Goal: Task Accomplishment & Management: Manage account settings

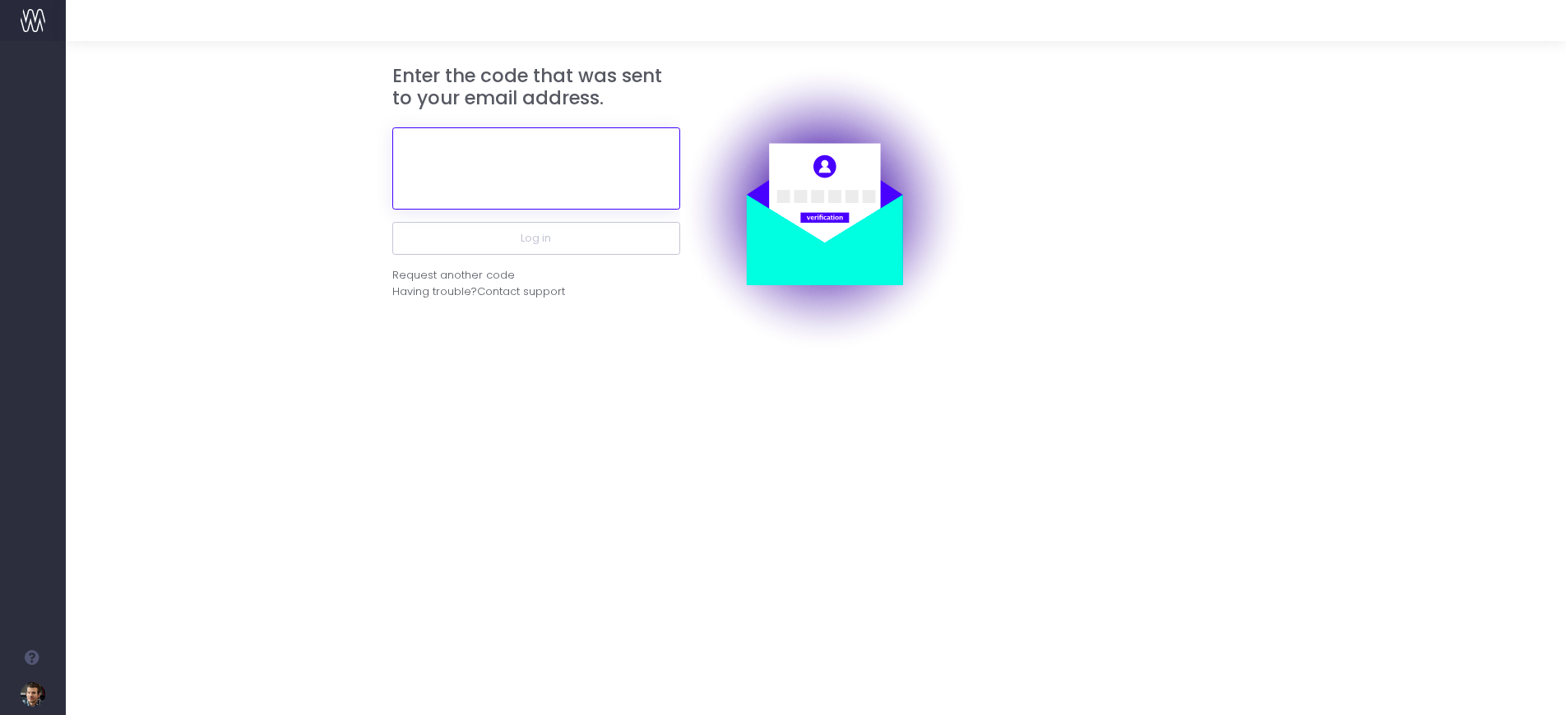
drag, startPoint x: 558, startPoint y: 169, endPoint x: 530, endPoint y: 170, distance: 28.0
click at [558, 169] on input "text" at bounding box center [536, 168] width 288 height 82
drag, startPoint x: 541, startPoint y: 173, endPoint x: 542, endPoint y: 184, distance: 10.7
click at [541, 174] on input "text" at bounding box center [536, 168] width 288 height 82
paste input "433395"
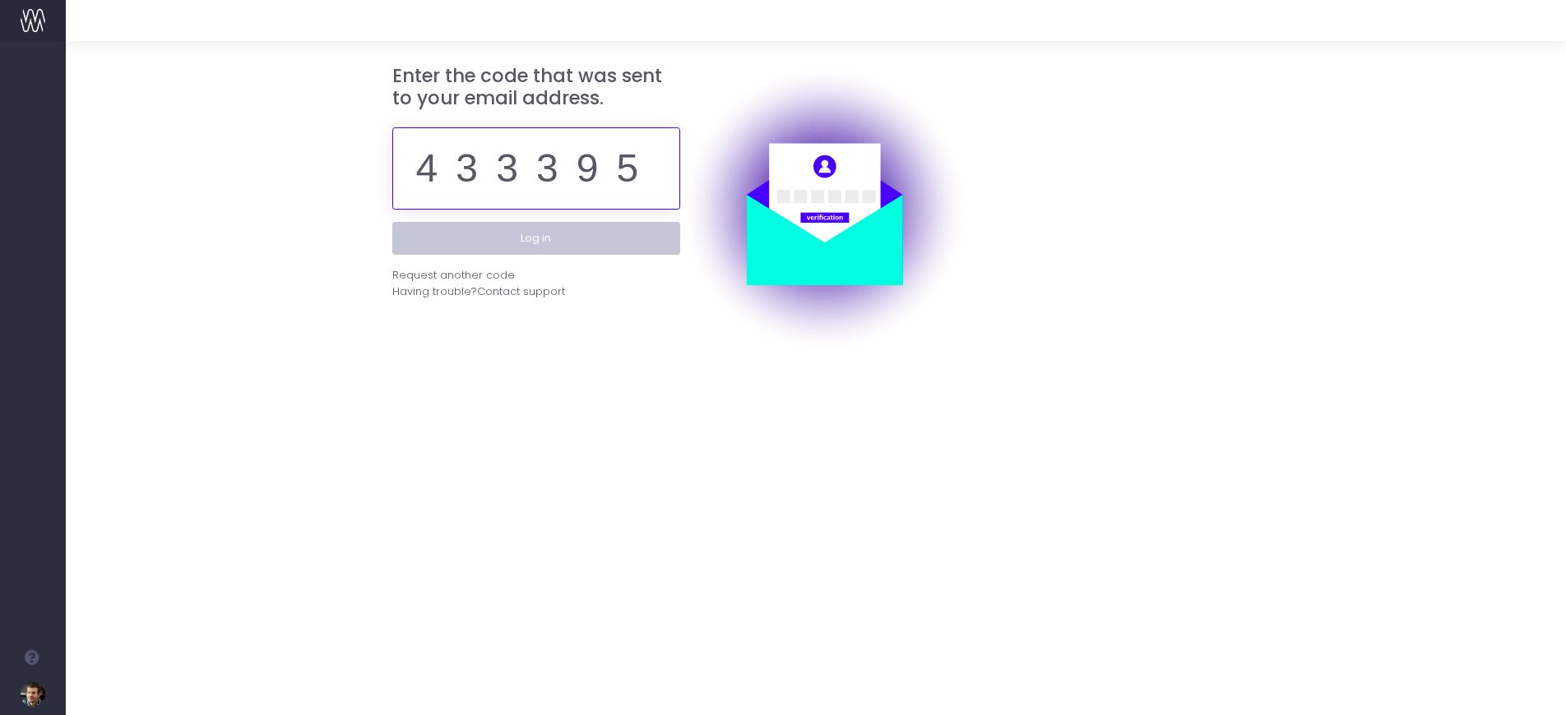
type input "433395"
click at [534, 238] on button "Log in" at bounding box center [536, 238] width 288 height 33
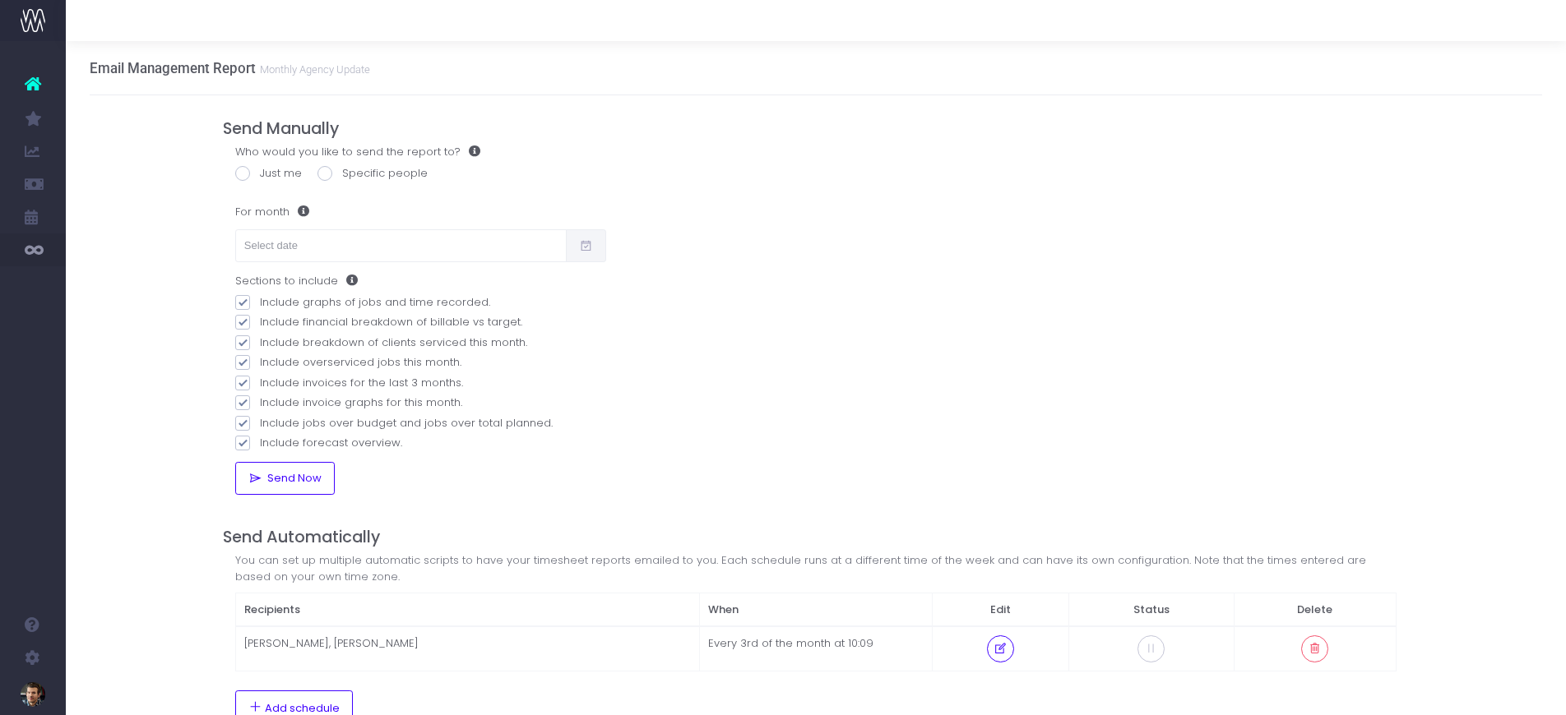
click at [581, 246] on icon at bounding box center [586, 246] width 14 height 0
click at [506, 246] on input "text" at bounding box center [400, 245] width 331 height 33
click at [256, 283] on th "«" at bounding box center [257, 283] width 29 height 25
click at [331, 282] on th "[DATE]" at bounding box center [344, 283] width 144 height 25
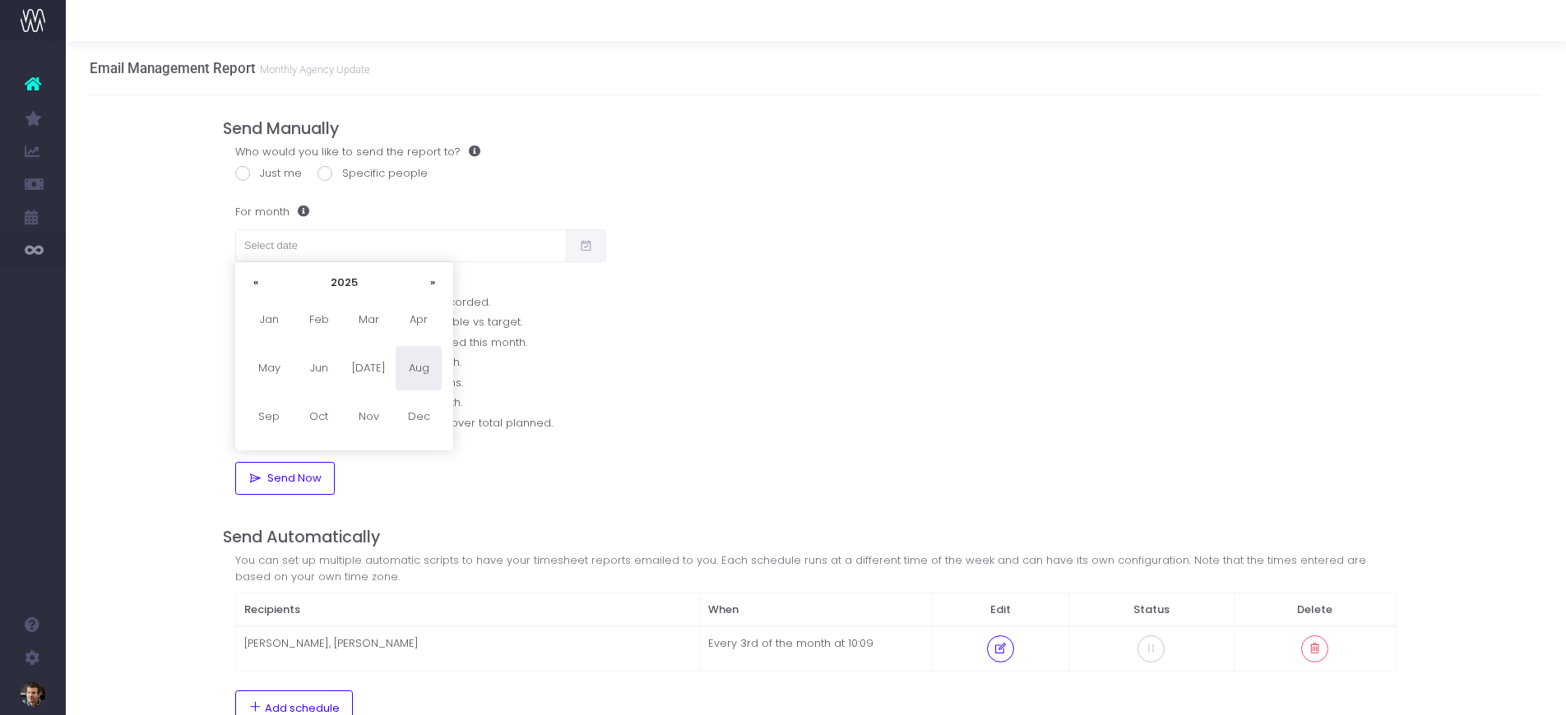
click at [422, 369] on span "Aug" at bounding box center [418, 368] width 46 height 44
click at [369, 326] on td "1" at bounding box center [372, 332] width 29 height 25
type input "[DATE]"
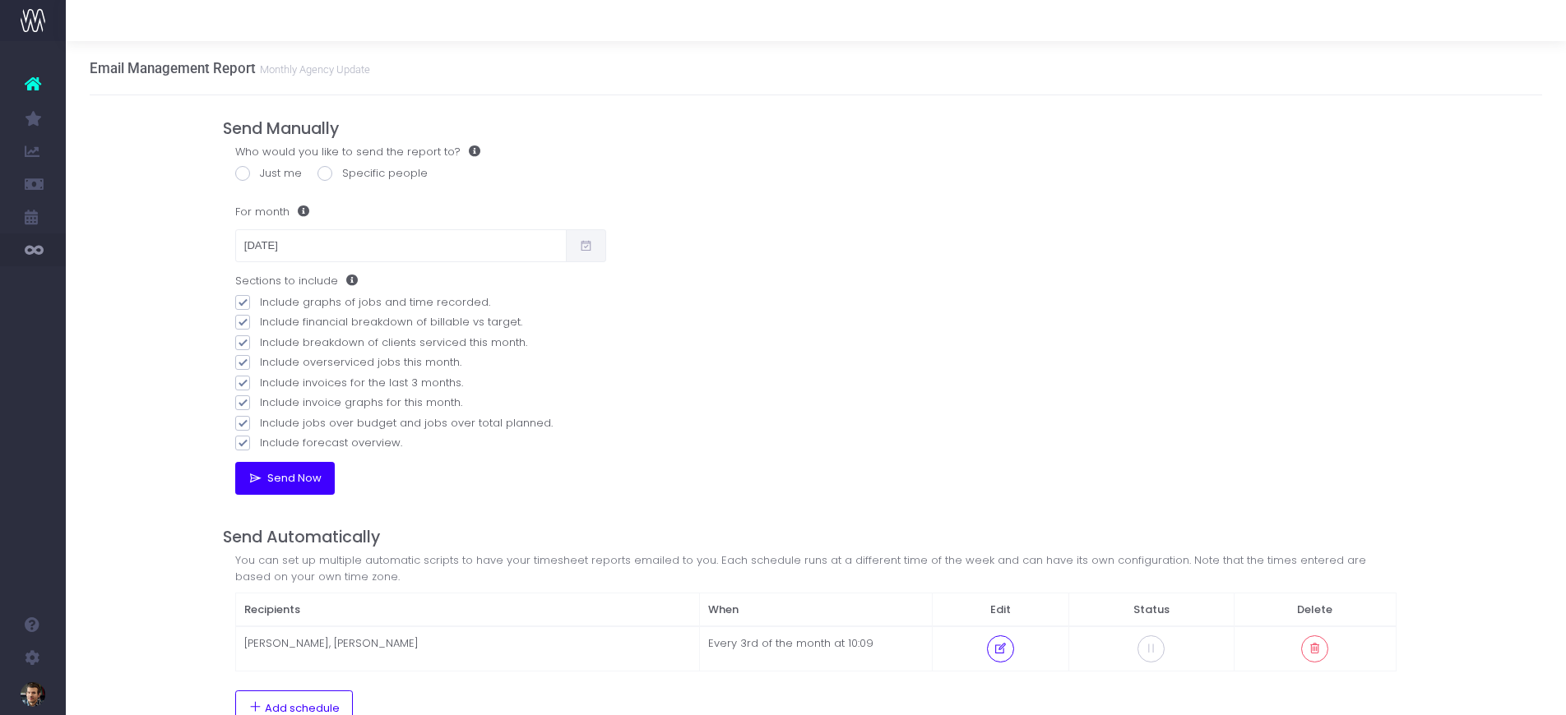
click at [292, 474] on span "Send Now" at bounding box center [292, 478] width 60 height 13
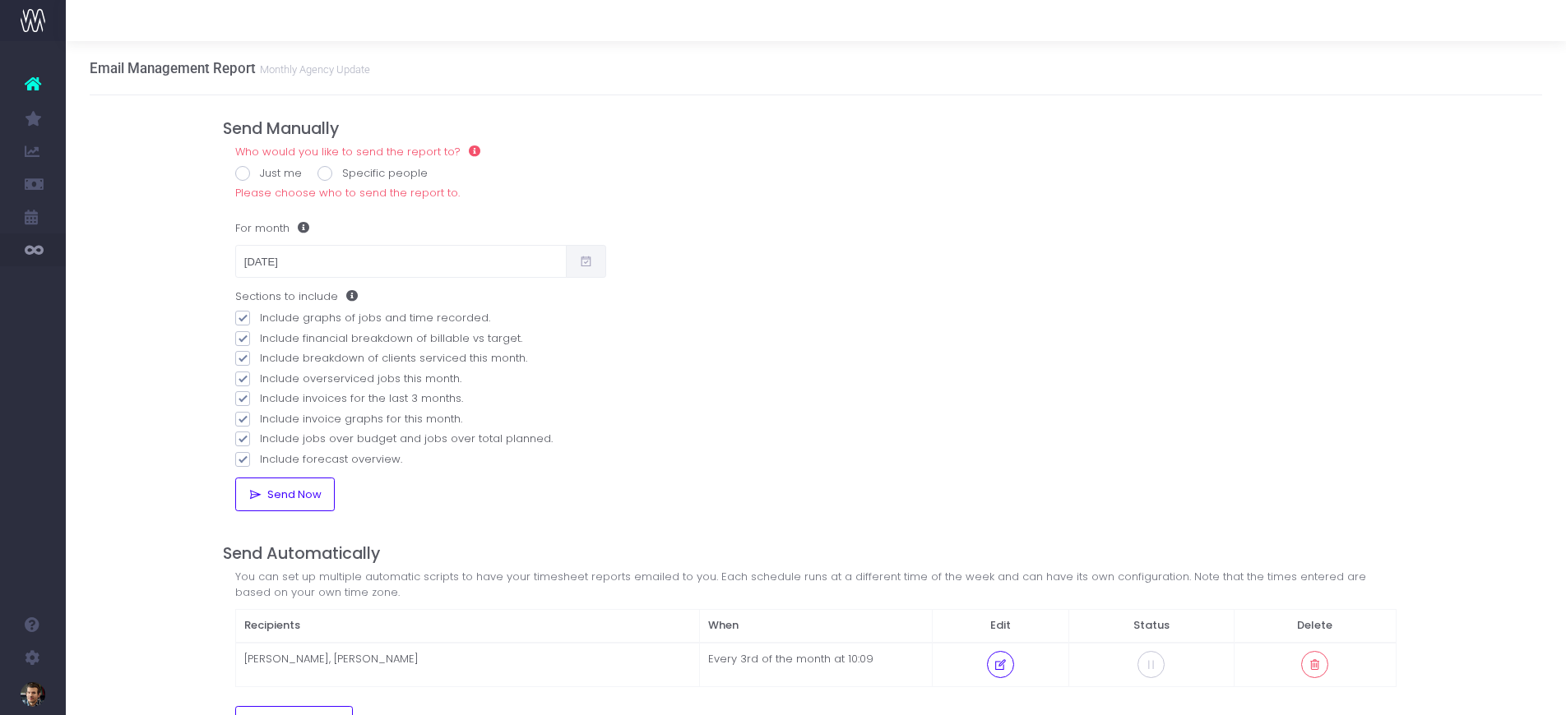
drag, startPoint x: 243, startPoint y: 173, endPoint x: 251, endPoint y: 177, distance: 8.5
click at [243, 173] on span at bounding box center [242, 173] width 15 height 15
click at [260, 173] on input "Just me" at bounding box center [265, 170] width 11 height 11
radio input "true"
click at [285, 493] on span "Send Now" at bounding box center [292, 494] width 60 height 13
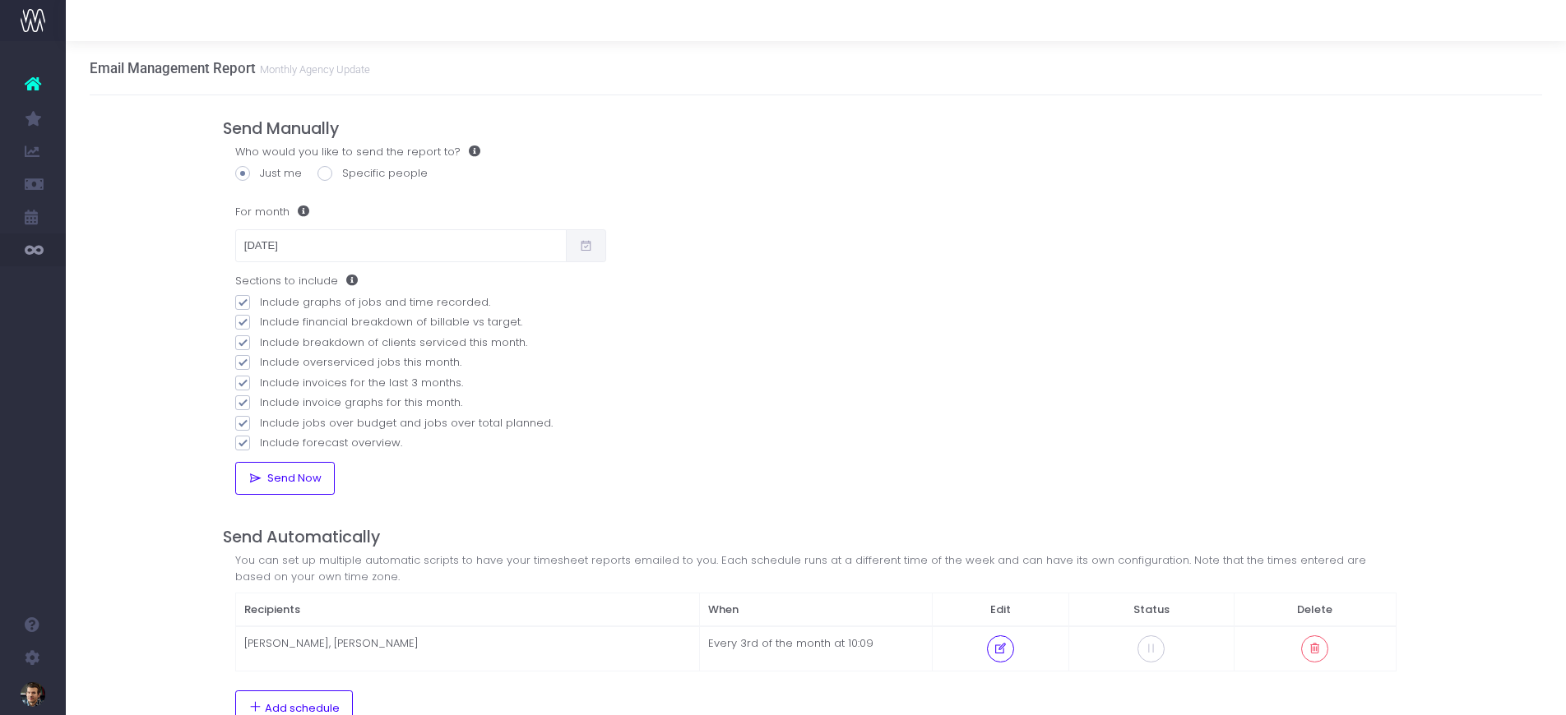
click at [124, 150] on span "Staff Utilisation" at bounding box center [114, 150] width 48 height 29
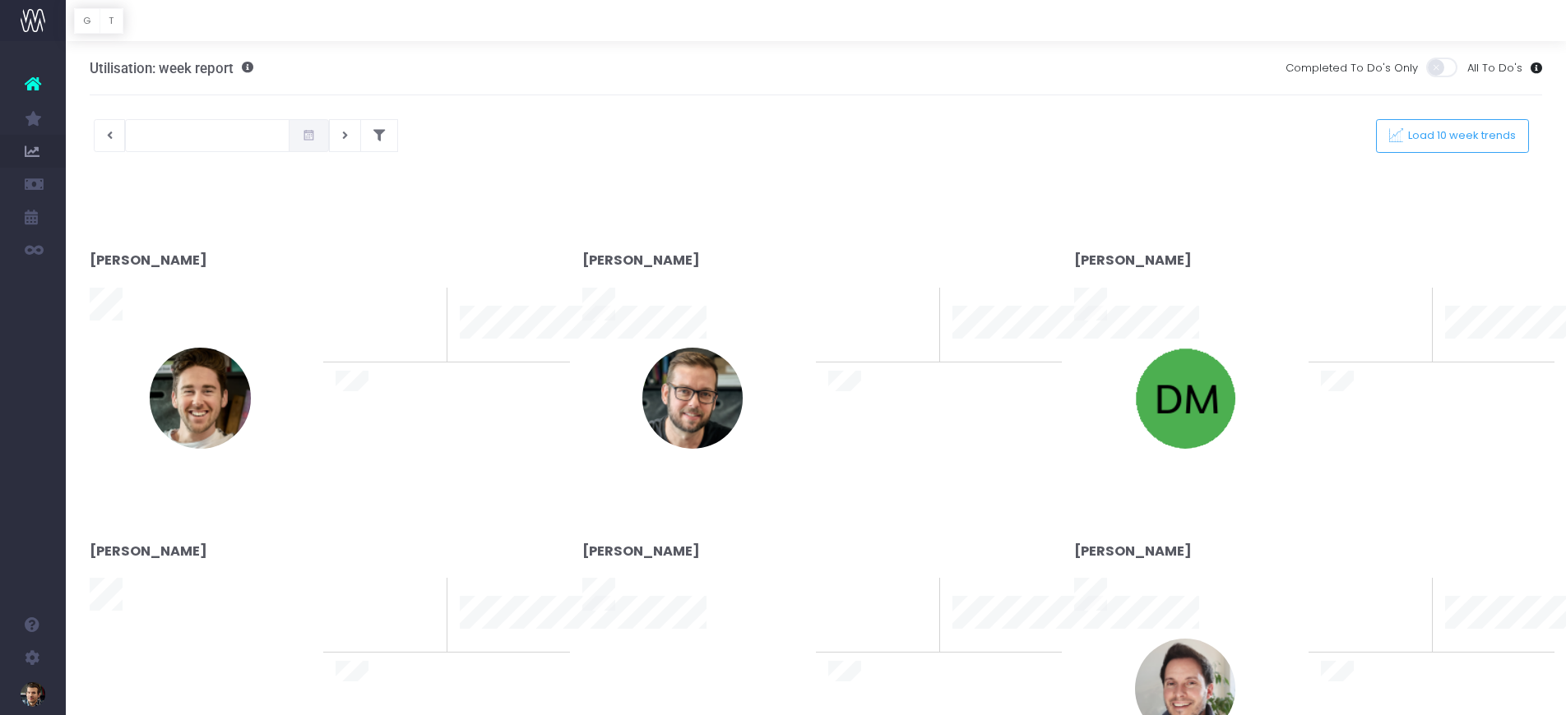
type input "[DATE]"
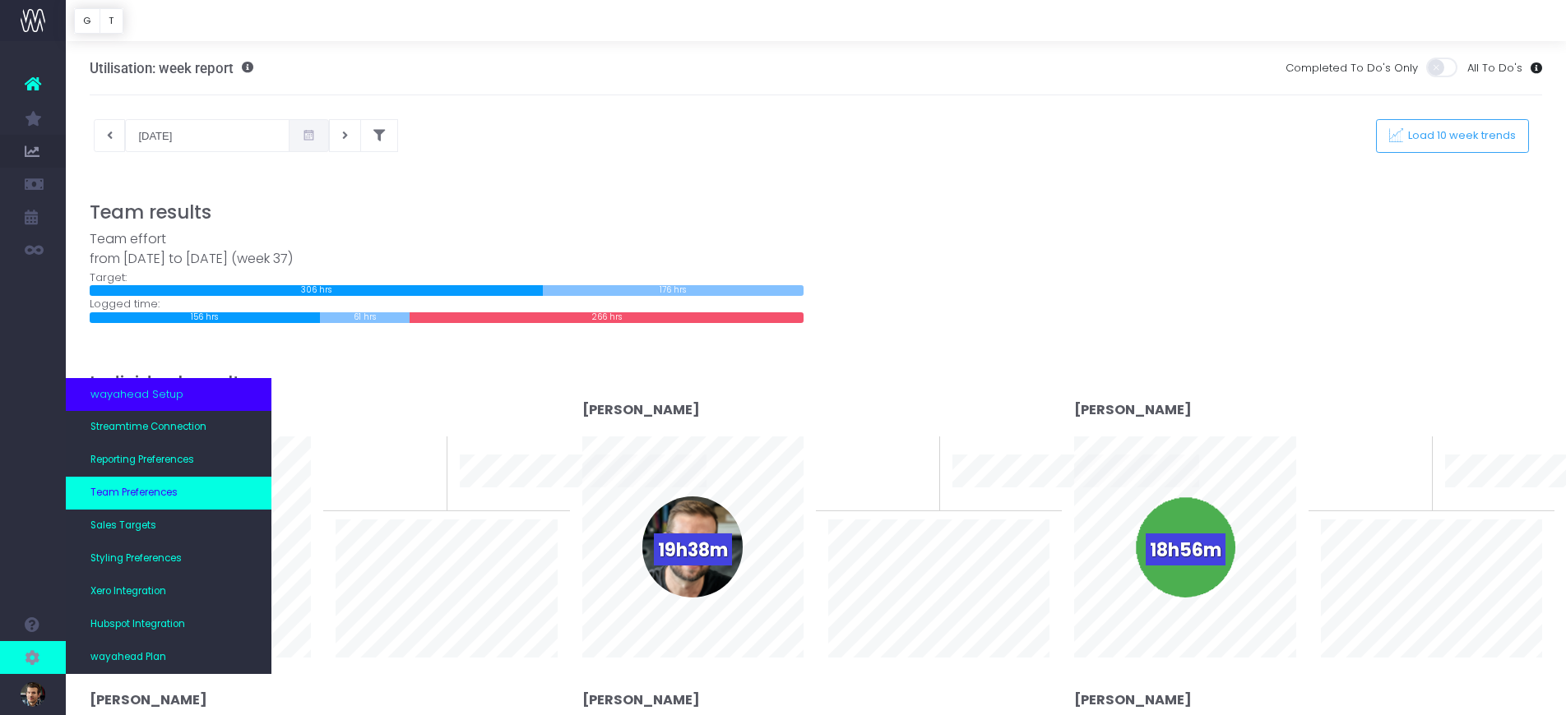
click at [141, 491] on span "Team Preferences" at bounding box center [133, 493] width 87 height 15
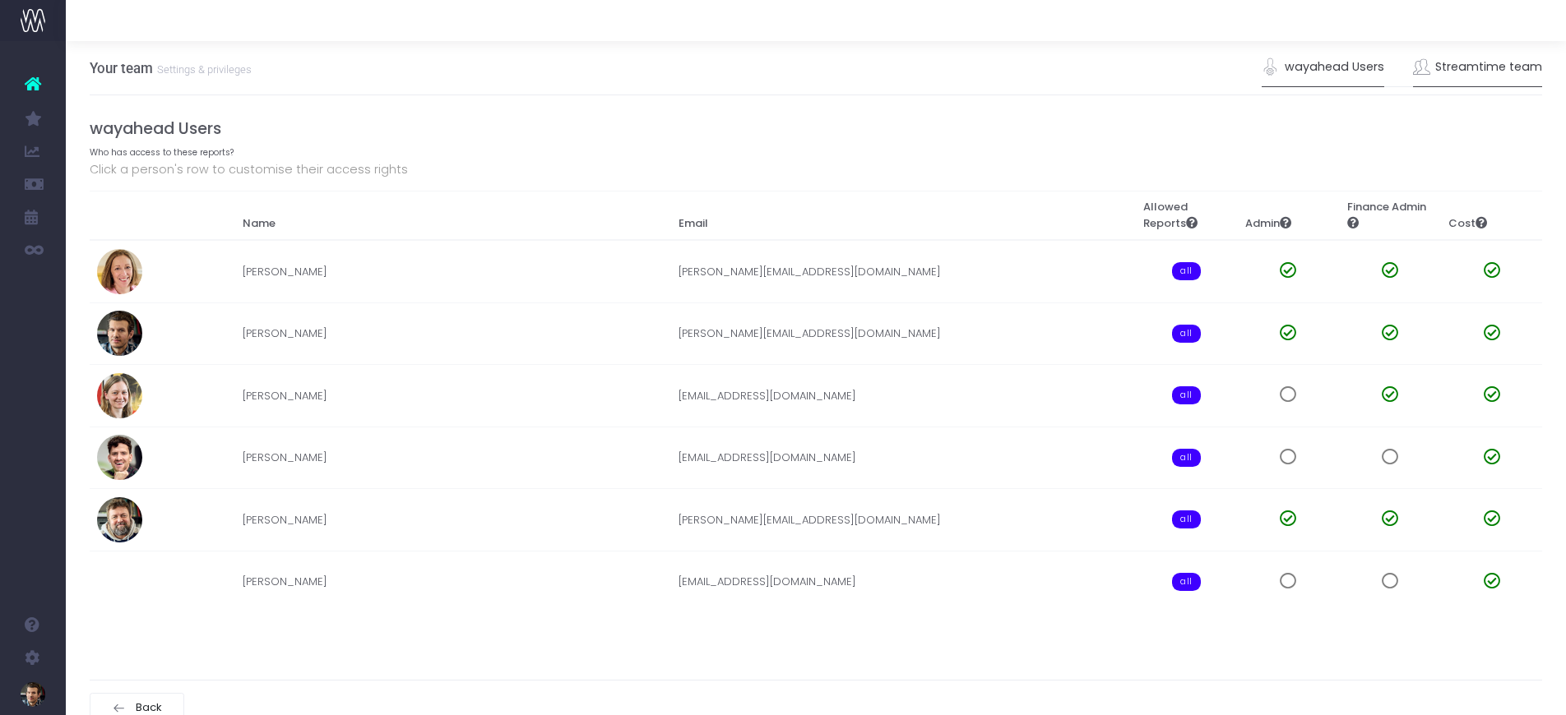
drag, startPoint x: 1492, startPoint y: 62, endPoint x: 1484, endPoint y: 67, distance: 9.6
click at [1492, 63] on link "Streamtime team" at bounding box center [1478, 68] width 130 height 38
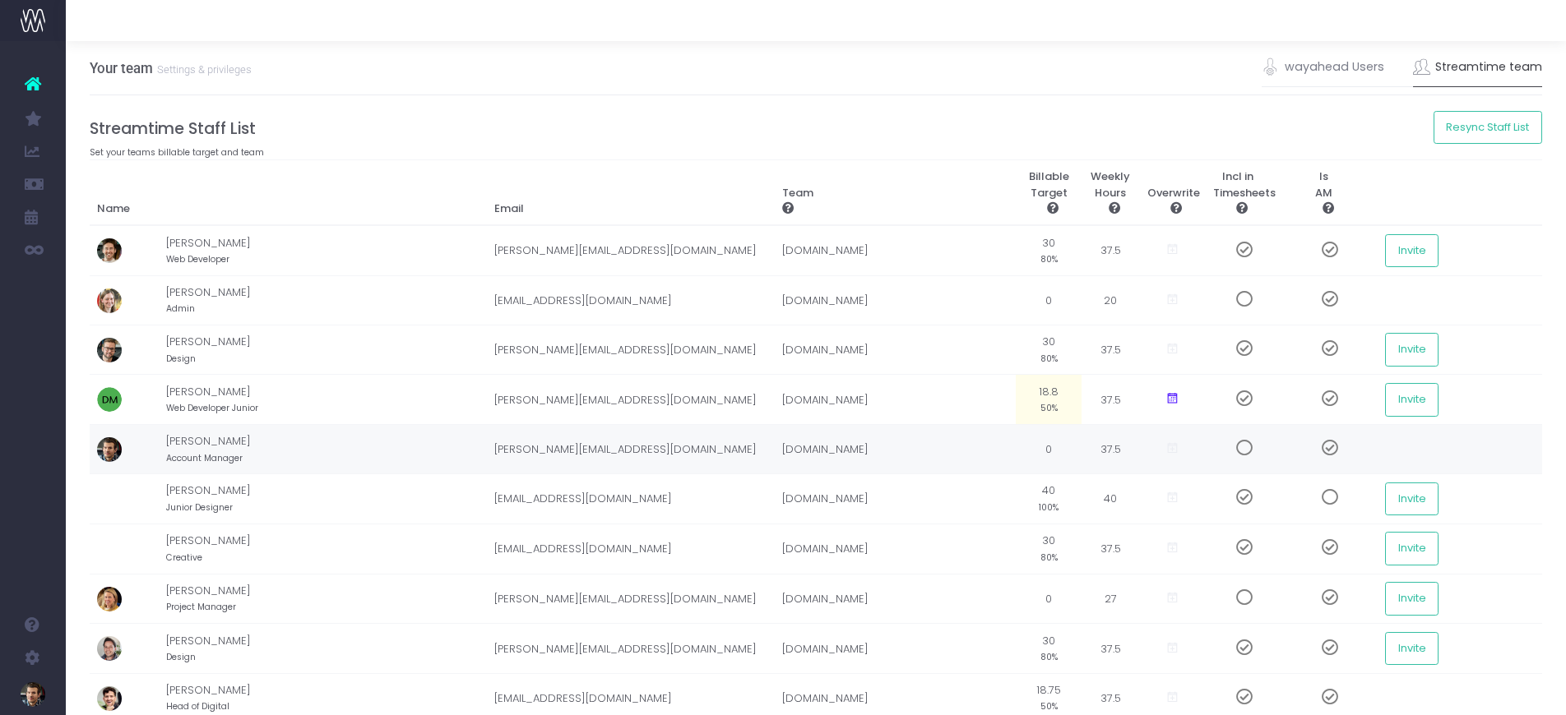
scroll to position [1, 0]
click at [1031, 489] on td "40 100%" at bounding box center [1048, 498] width 66 height 50
type input "0"
click at [1087, 496] on td "40" at bounding box center [1110, 498] width 58 height 50
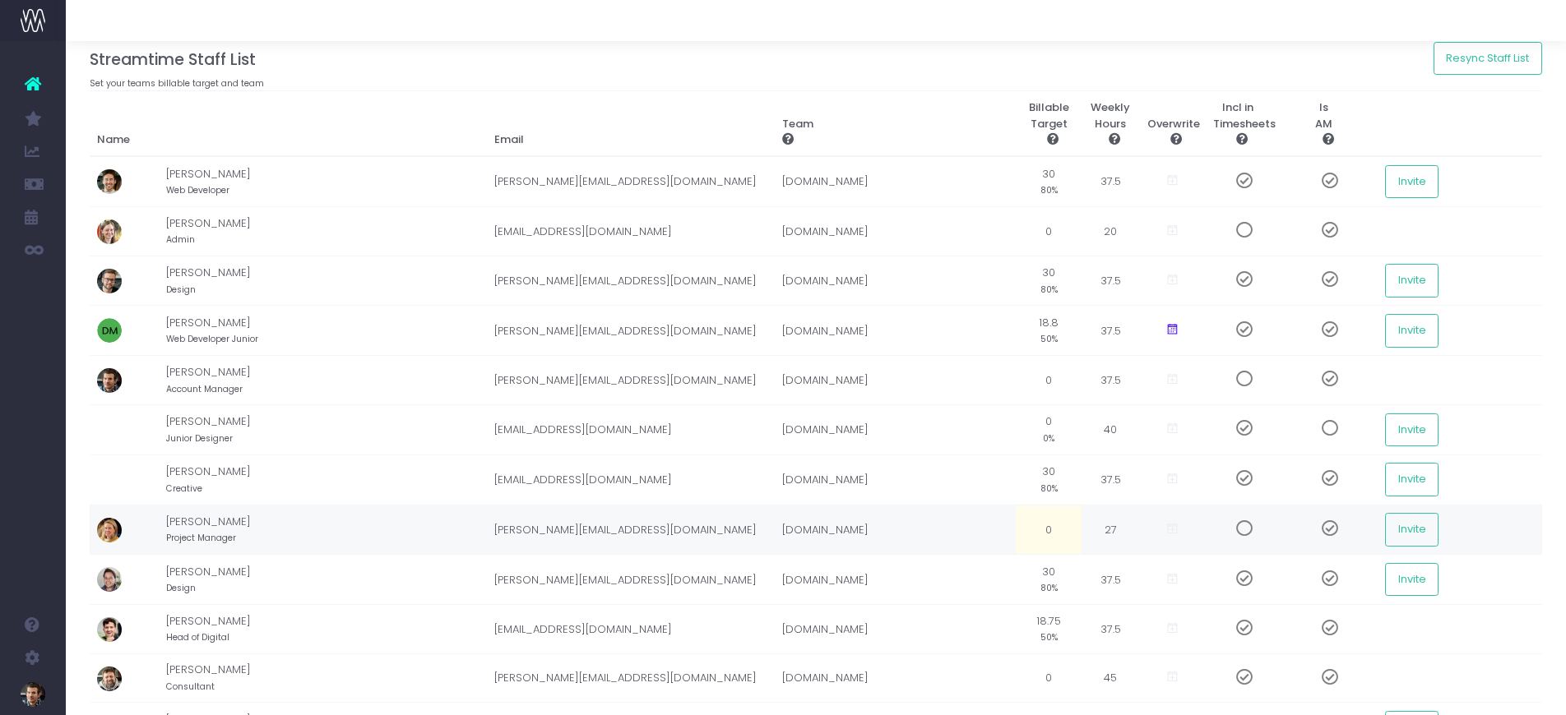
scroll to position [72, 0]
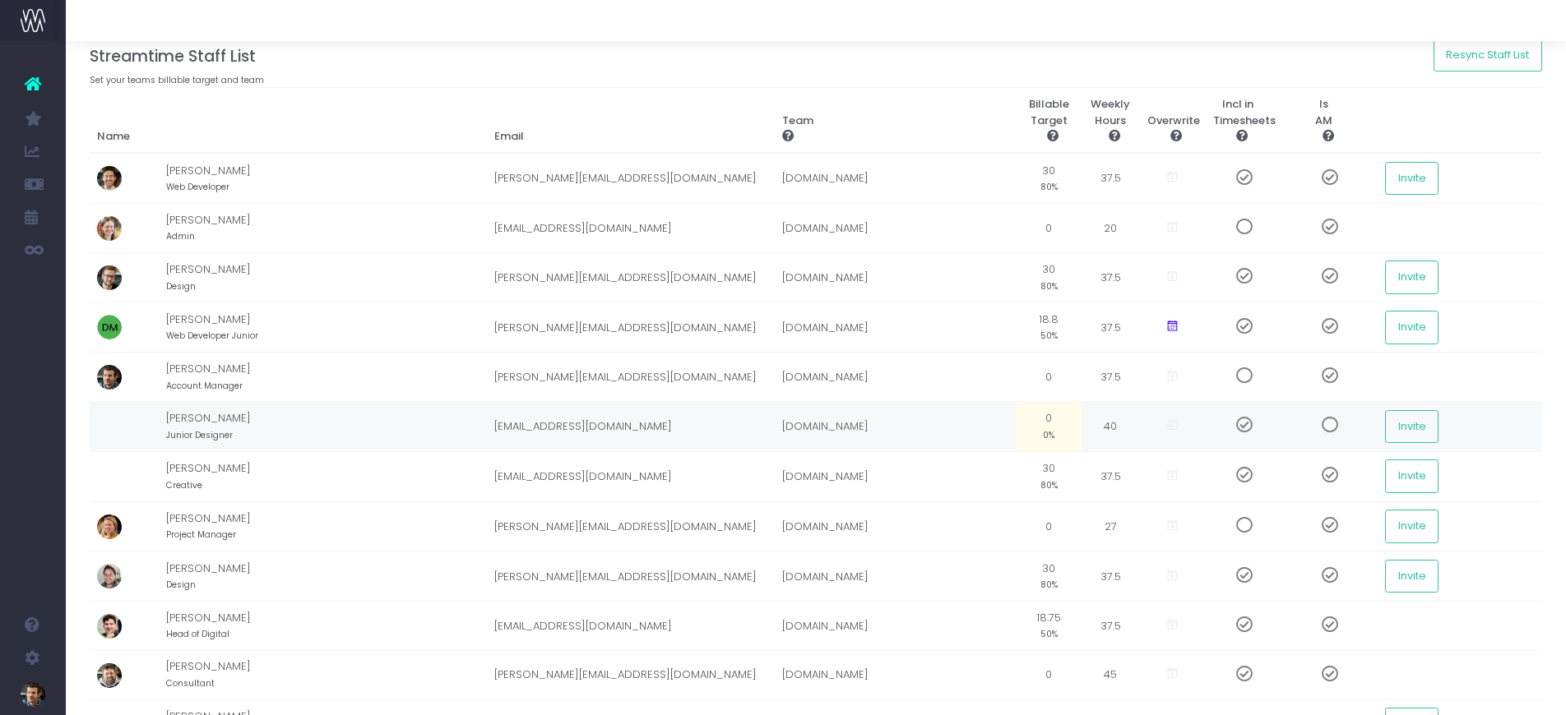
click at [1223, 428] on span at bounding box center [1237, 425] width 29 height 16
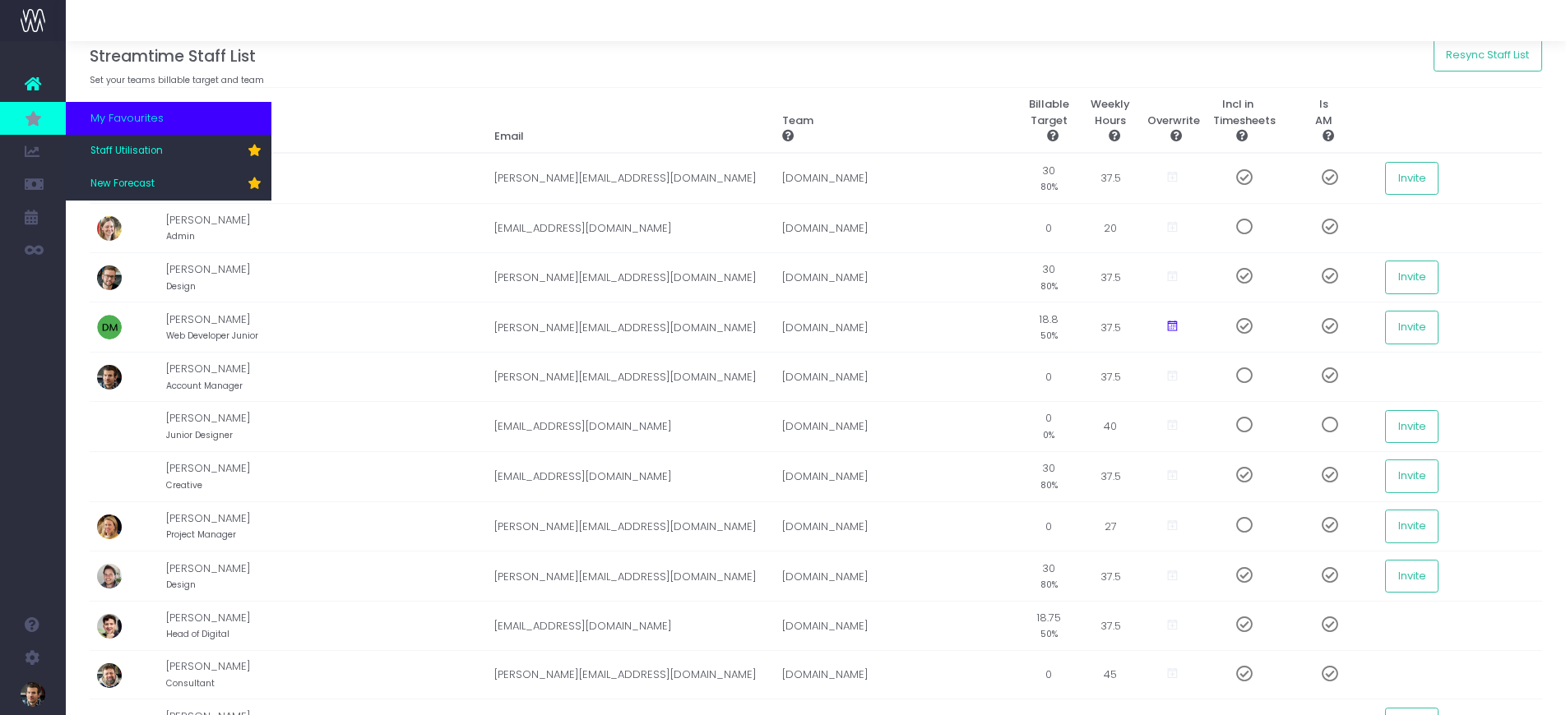
click at [25, 114] on icon at bounding box center [33, 118] width 16 height 18
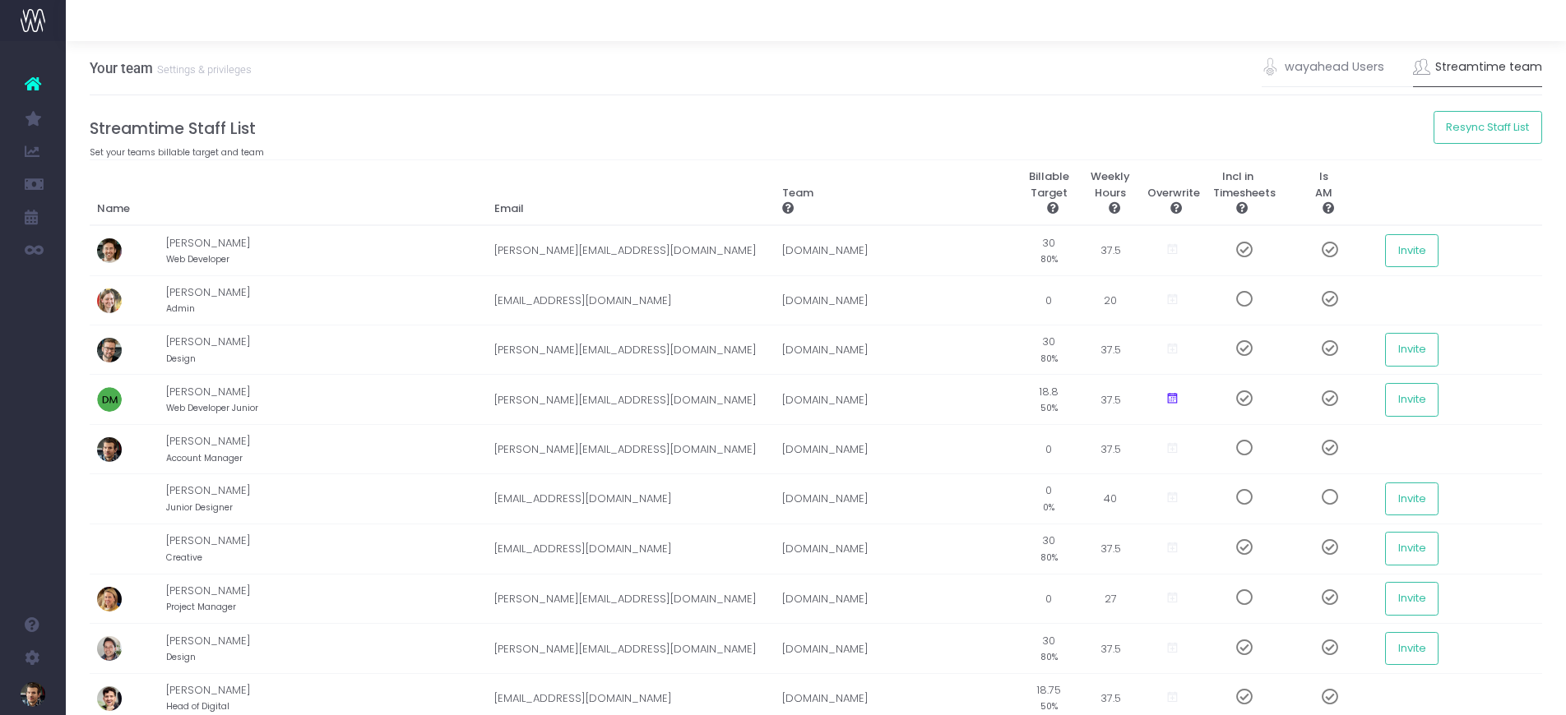
click at [134, 154] on span "Staff Utilisation" at bounding box center [114, 150] width 48 height 29
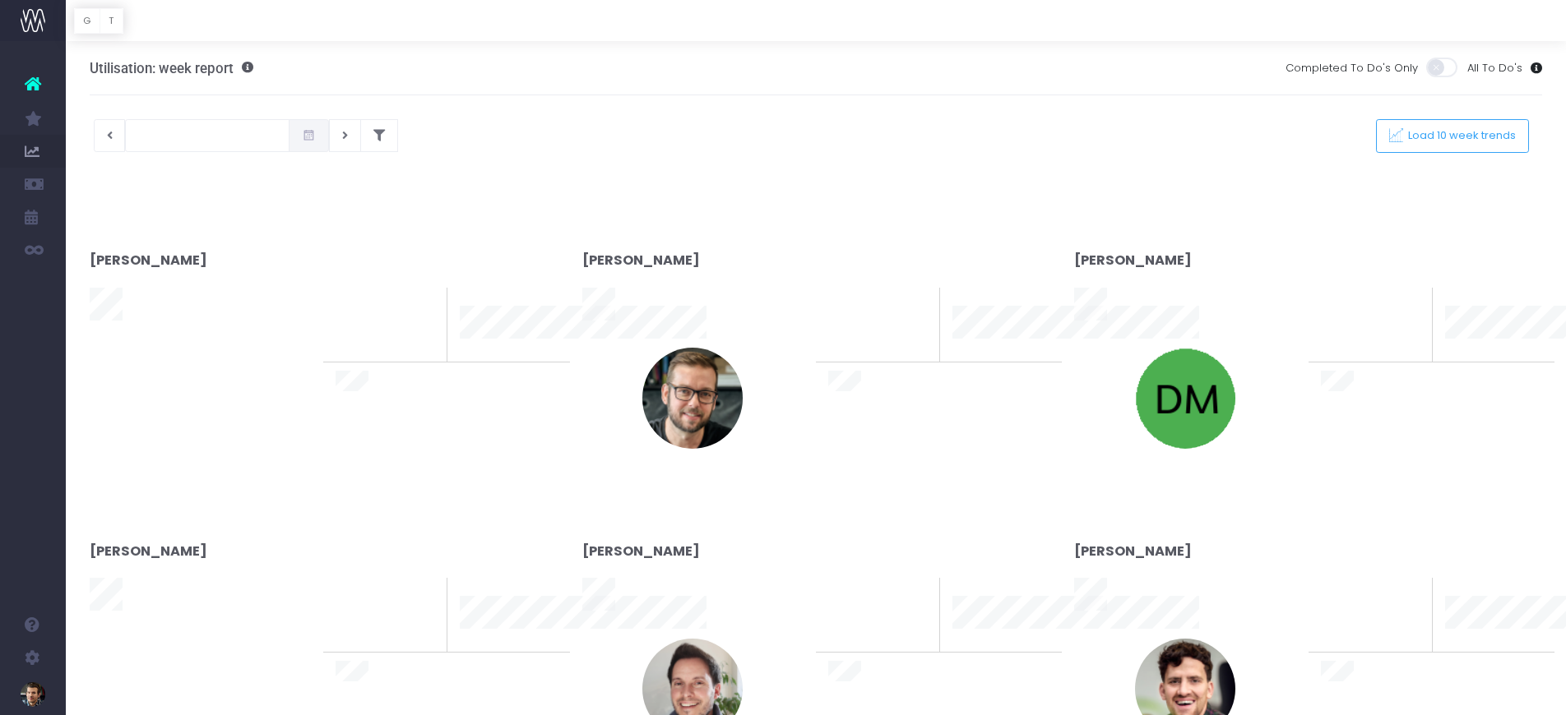
type input "[DATE]"
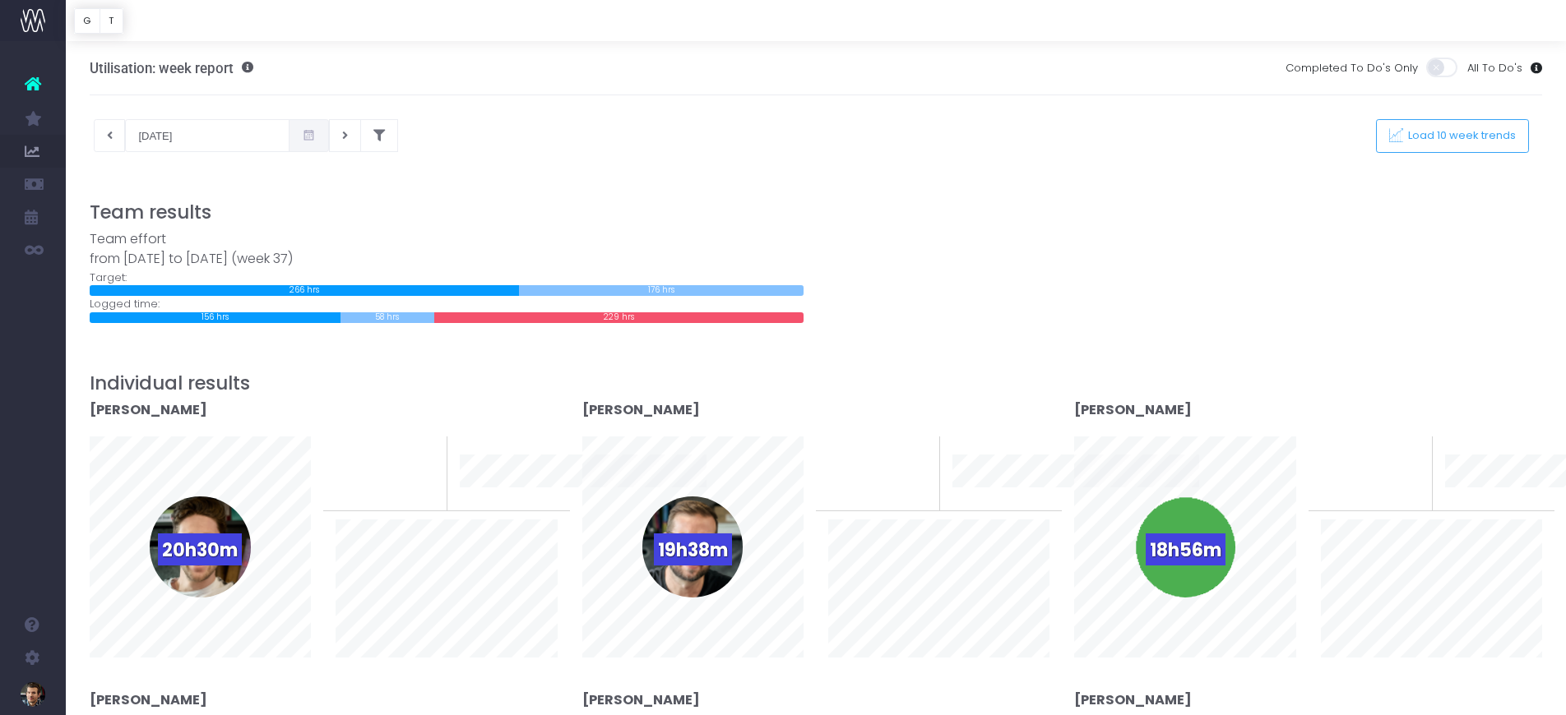
drag, startPoint x: 521, startPoint y: 168, endPoint x: 461, endPoint y: 112, distance: 82.0
click at [521, 168] on div at bounding box center [816, 164] width 1453 height 25
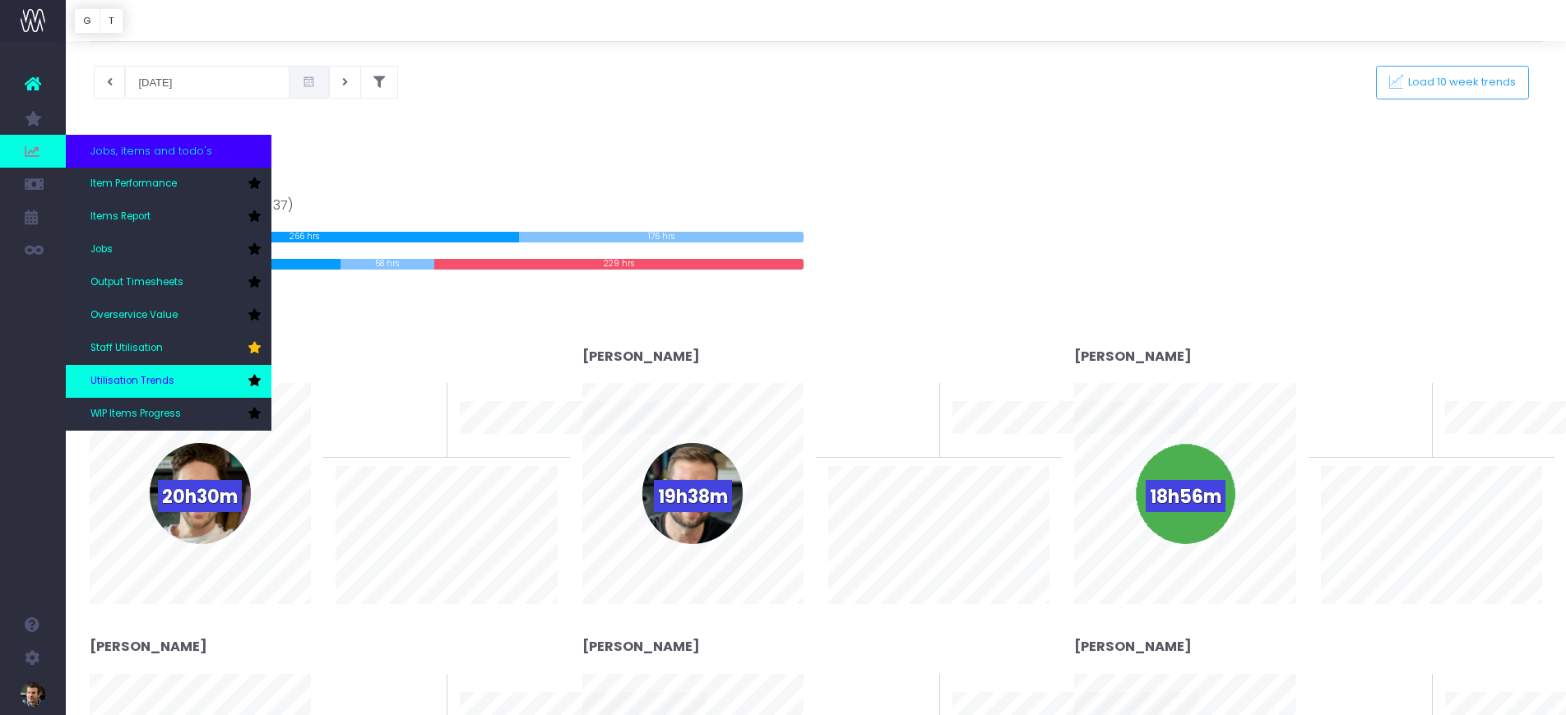
scroll to position [52, 0]
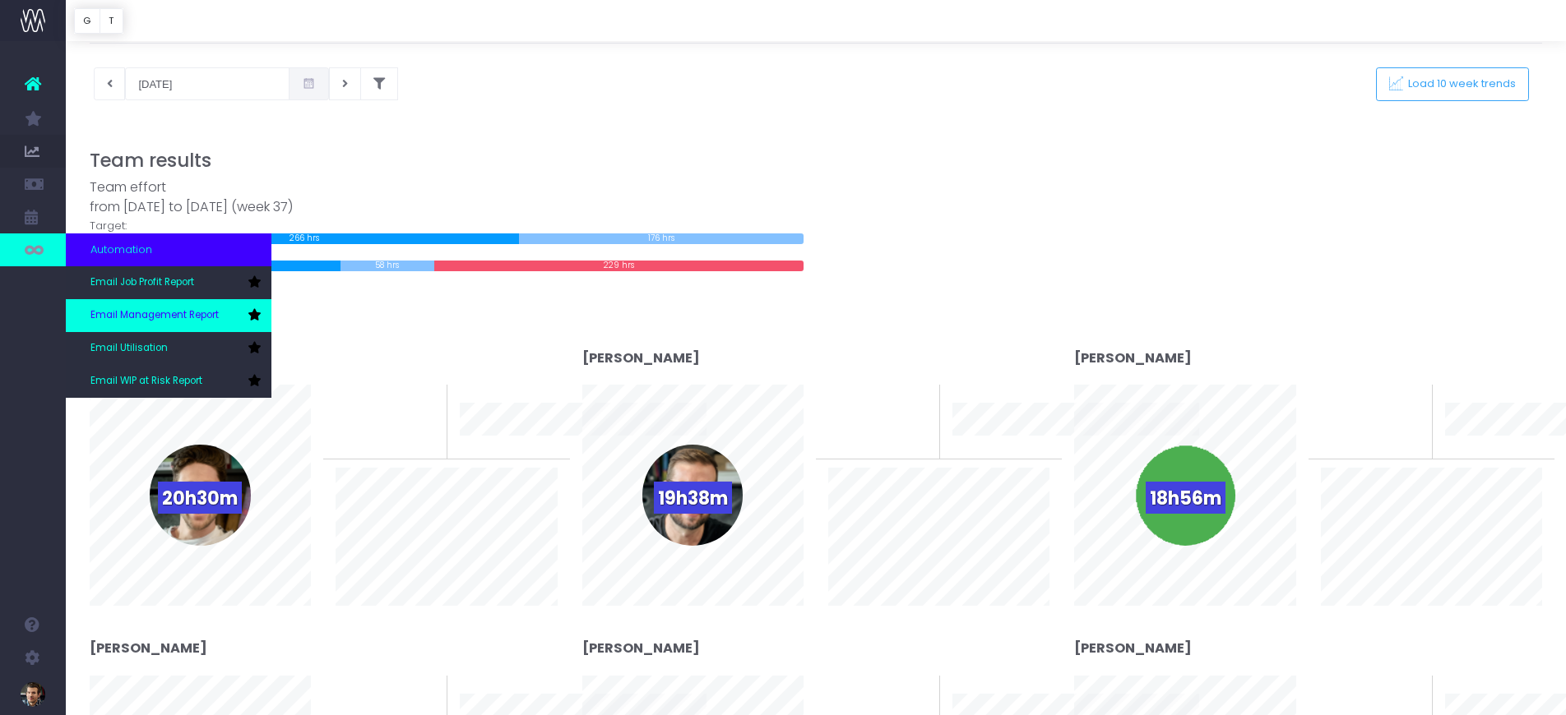
drag, startPoint x: 254, startPoint y: 313, endPoint x: 234, endPoint y: 314, distance: 20.6
click at [254, 313] on icon at bounding box center [253, 315] width 13 height 12
click at [154, 314] on span "Email Management Report" at bounding box center [154, 315] width 128 height 15
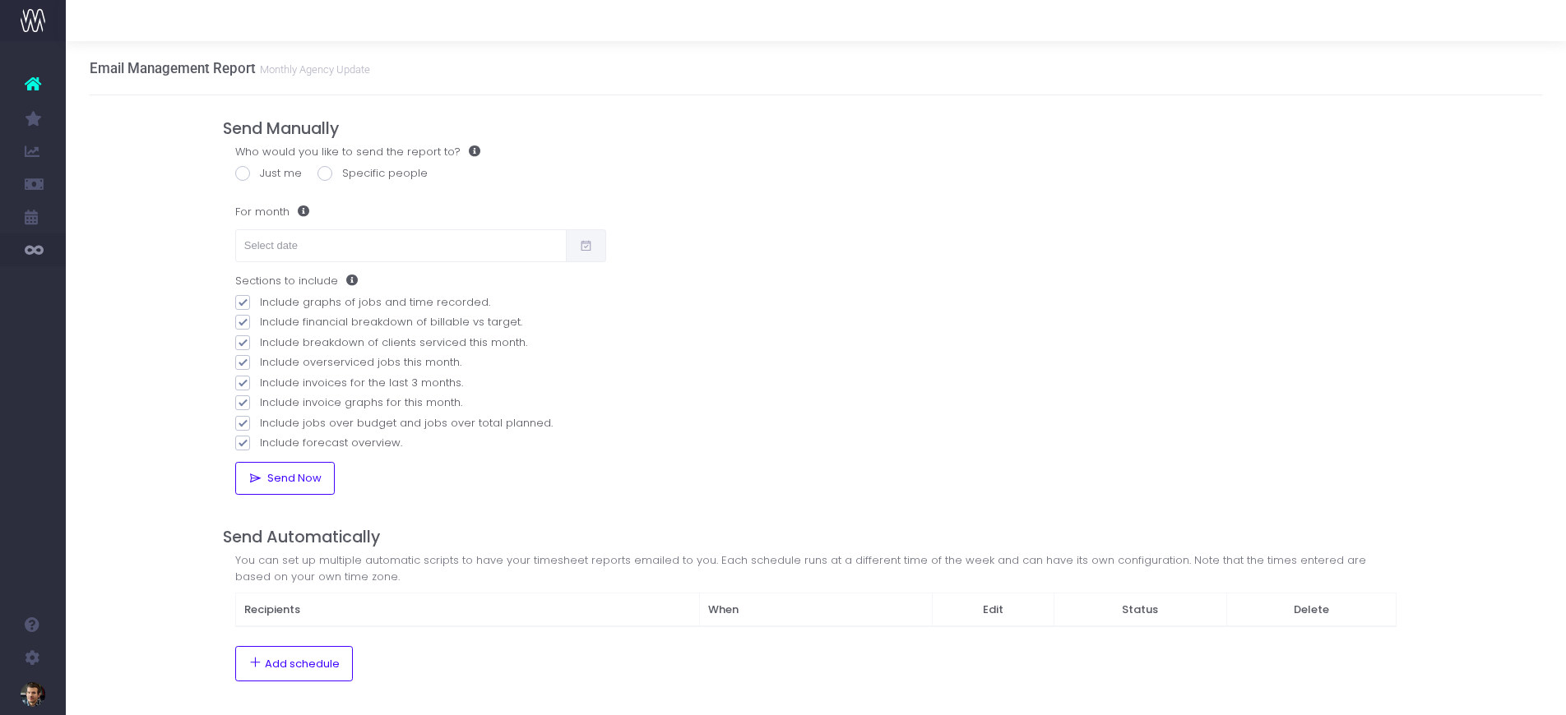
click at [243, 173] on span at bounding box center [242, 173] width 15 height 15
click at [260, 173] on input "Just me" at bounding box center [265, 170] width 11 height 11
radio input "true"
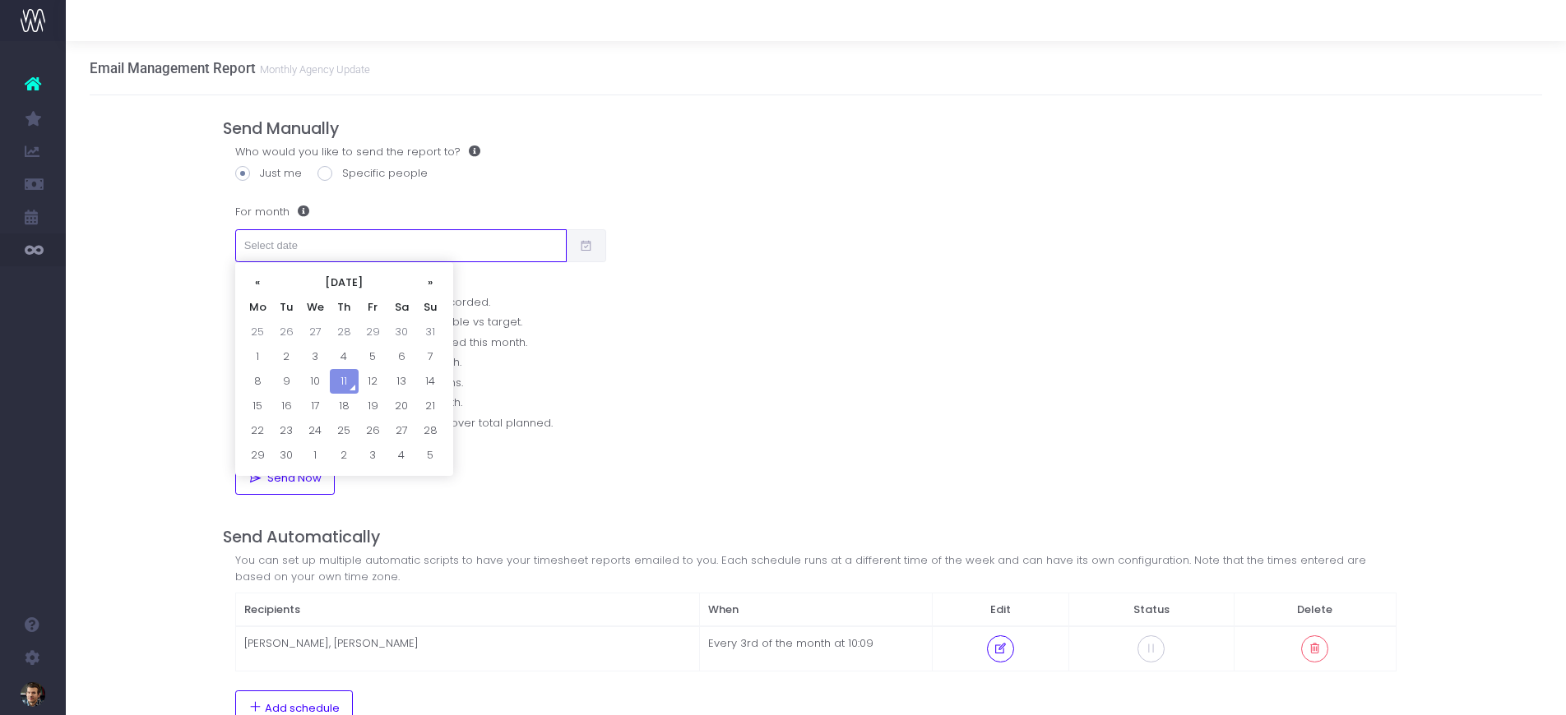
click at [520, 247] on input "text" at bounding box center [400, 245] width 331 height 33
drag, startPoint x: 257, startPoint y: 284, endPoint x: 271, endPoint y: 293, distance: 16.6
click at [257, 284] on th "«" at bounding box center [257, 283] width 29 height 25
click at [371, 330] on td "1" at bounding box center [372, 332] width 29 height 25
type input "[DATE]"
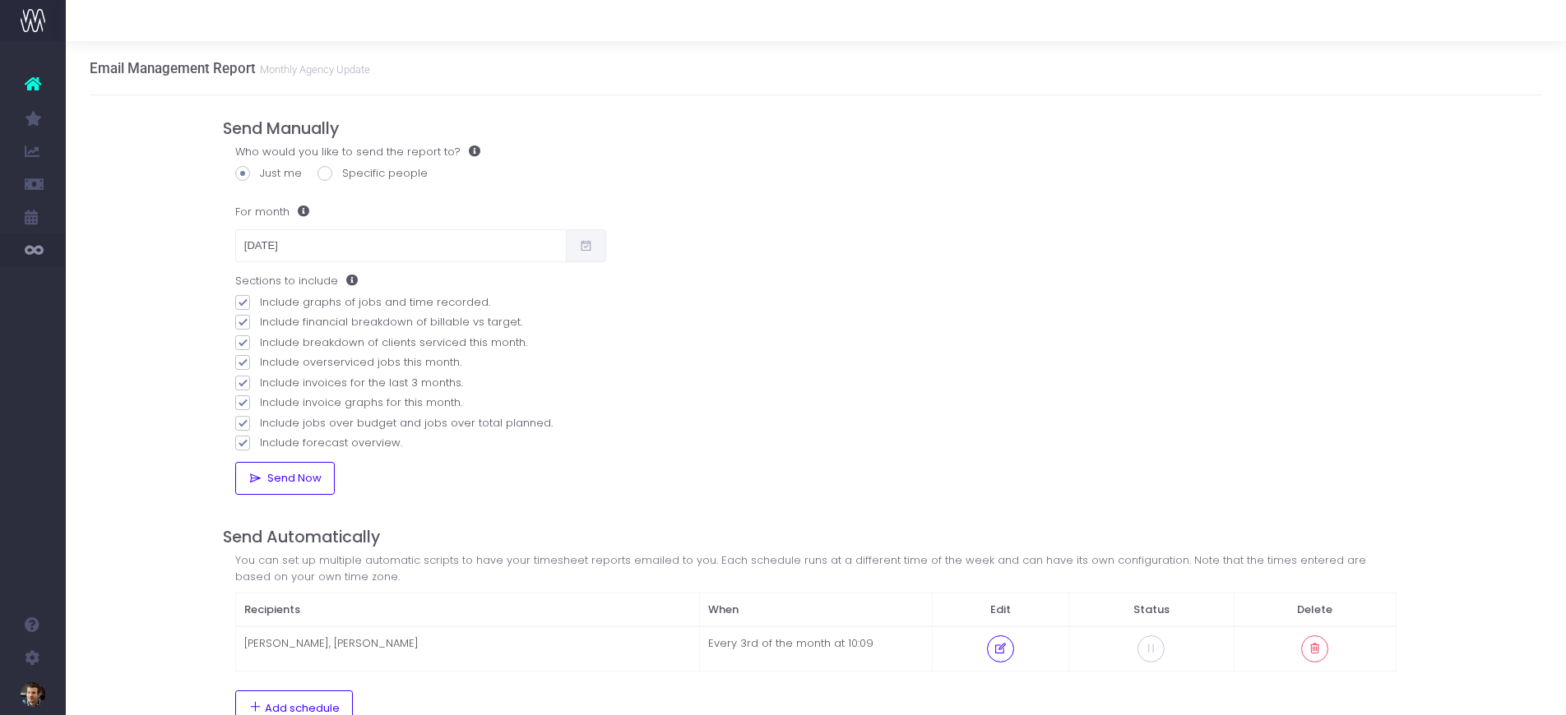
click at [617, 345] on div "For month [DATE] Sections to include Include graphs of jobs and time recorded. …" at bounding box center [420, 345] width 395 height 299
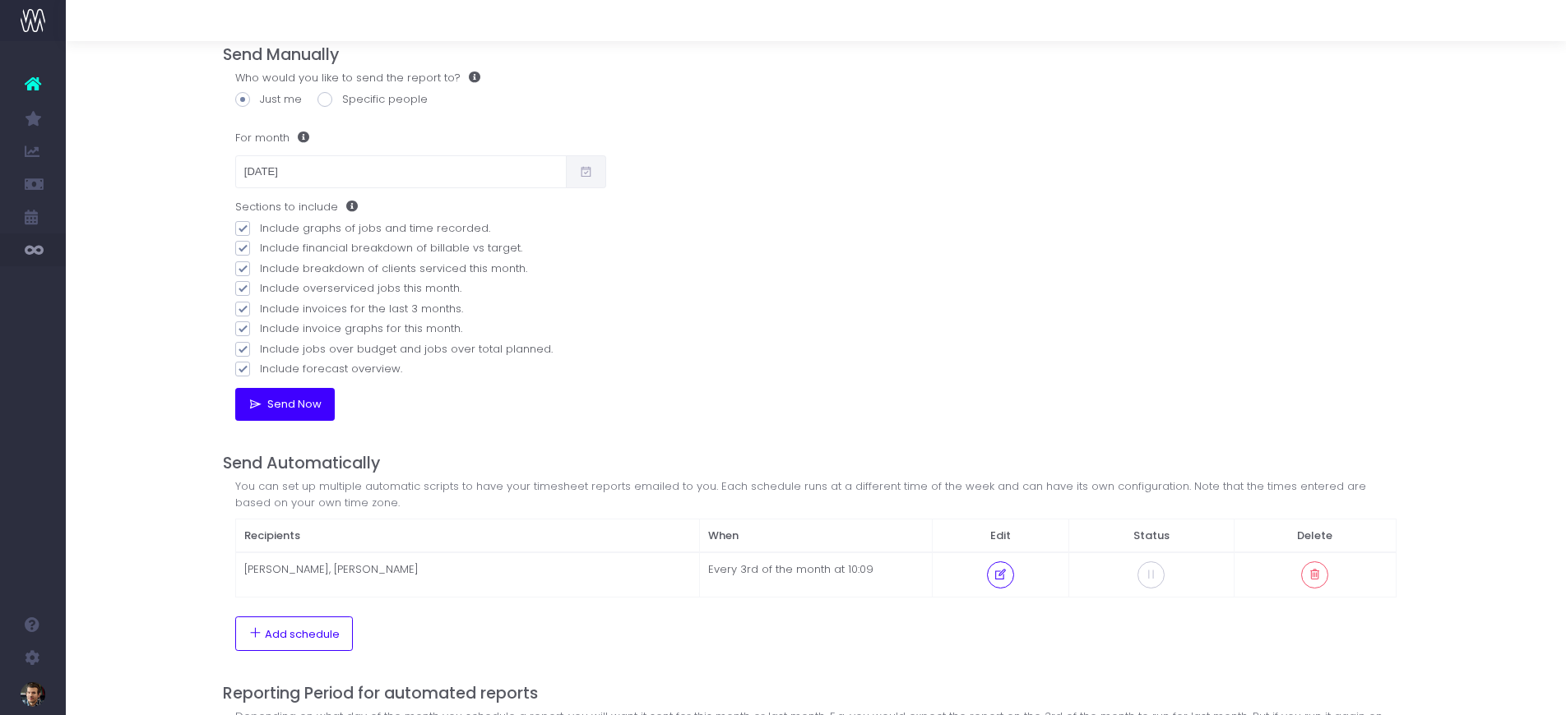
scroll to position [106, 0]
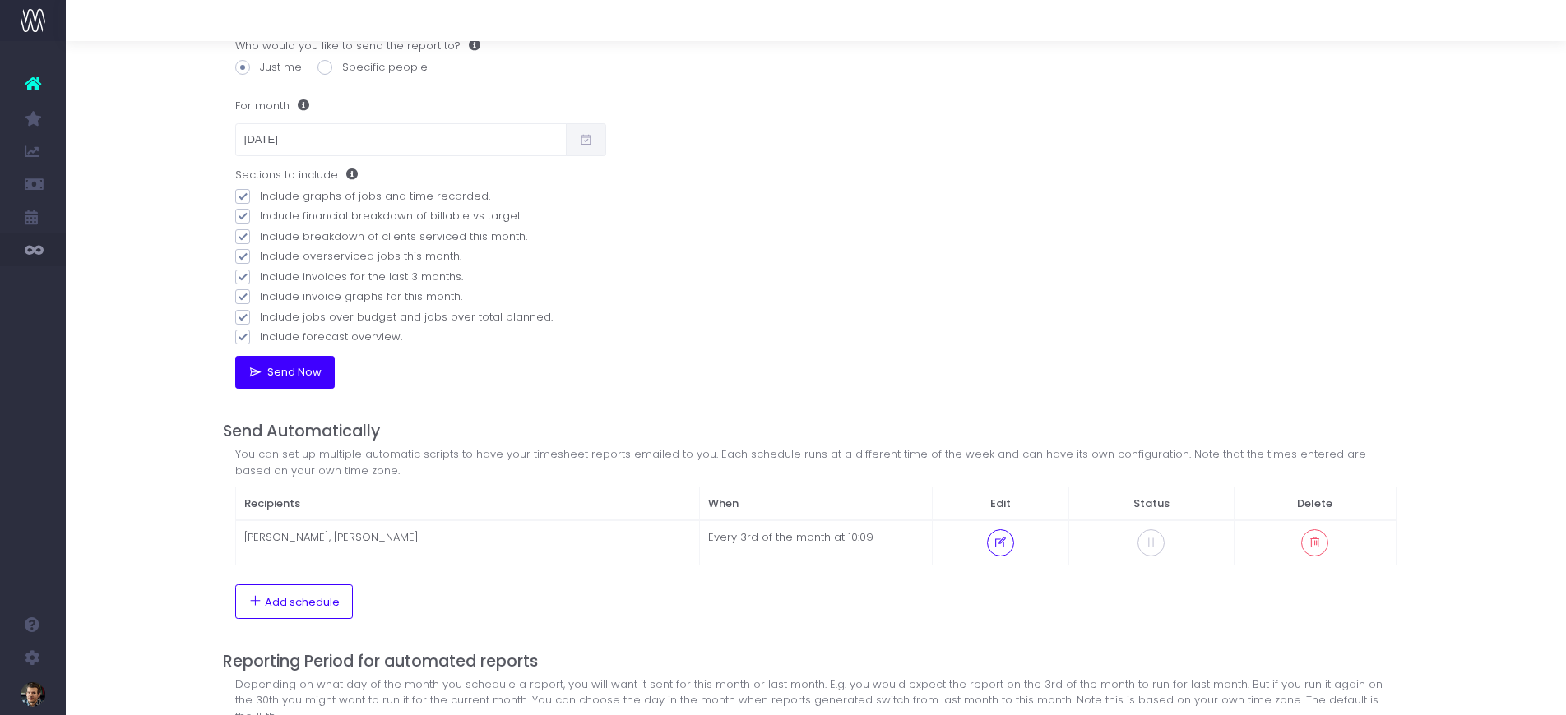
click at [298, 378] on span "Send Now" at bounding box center [292, 372] width 60 height 13
